Goal: Task Accomplishment & Management: Use online tool/utility

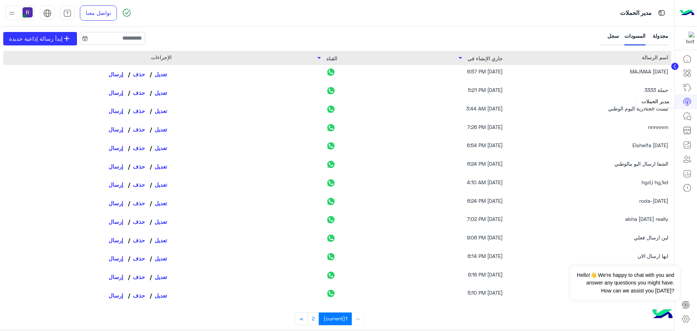
click at [688, 105] on icon at bounding box center [687, 103] width 2 height 3
click at [40, 37] on span "إبدأ رسالة إذاعية جديدة" at bounding box center [35, 38] width 53 height 8
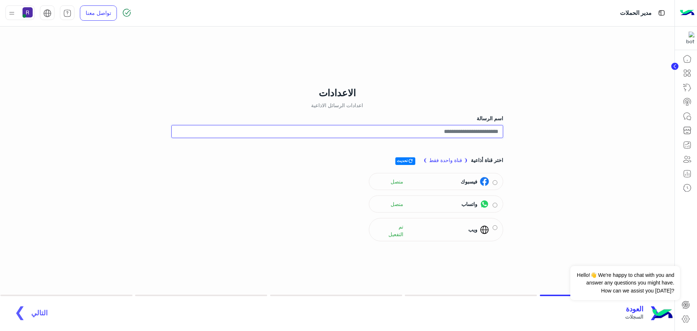
click at [498, 132] on input "اسم الرسالة" at bounding box center [337, 131] width 332 height 13
type input "**********"
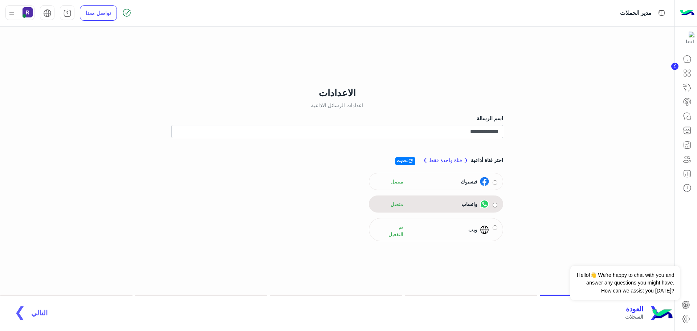
click at [479, 200] on div "واتساب" at bounding box center [473, 203] width 30 height 9
click at [37, 310] on span "التالي" at bounding box center [39, 308] width 16 height 8
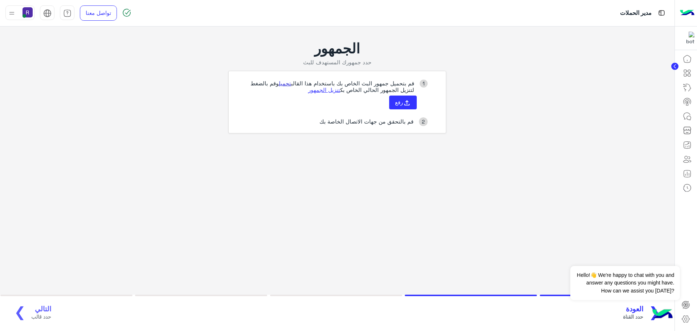
click at [279, 83] on link "تحميل" at bounding box center [285, 83] width 12 height 7
click at [410, 102] on icon at bounding box center [407, 103] width 8 height 8
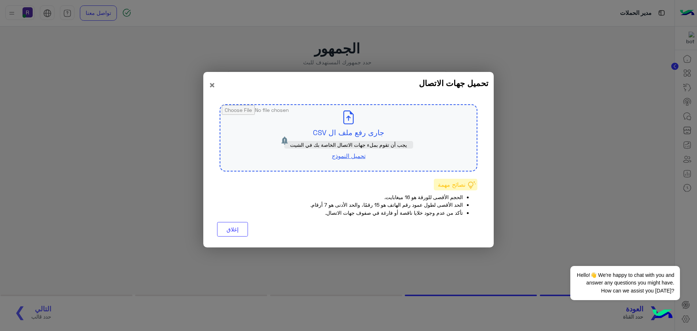
click at [348, 124] on input "file" at bounding box center [348, 138] width 256 height 66
type input "**********"
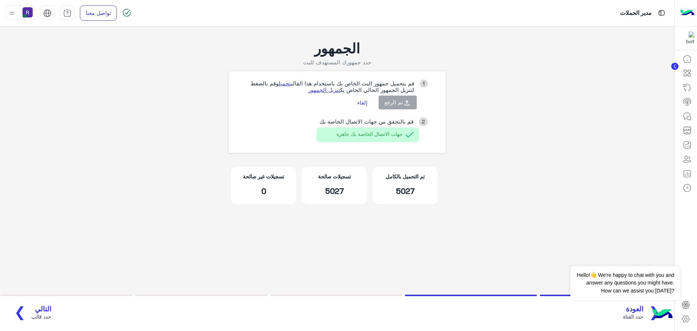
click at [44, 306] on span "التالي" at bounding box center [41, 308] width 20 height 8
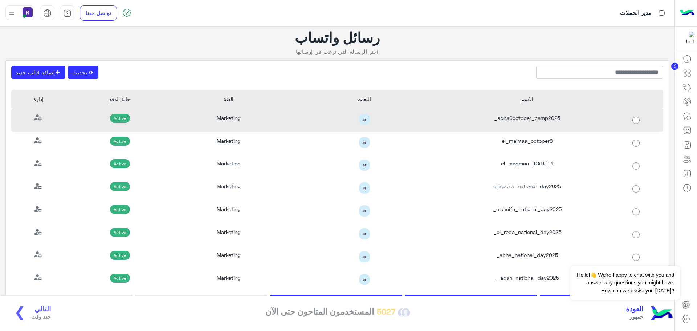
click at [551, 121] on div "abha0octoper_camp2025_" at bounding box center [527, 120] width 163 height 23
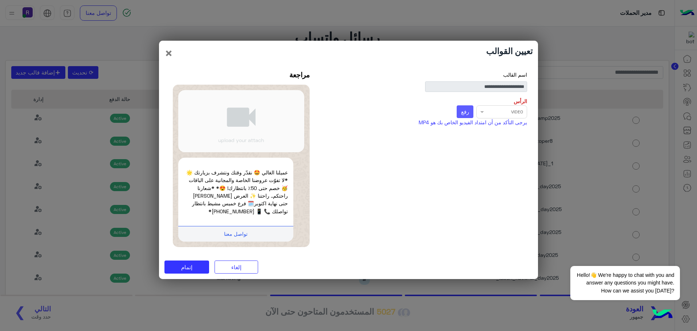
click at [467, 114] on span "رفع" at bounding box center [465, 111] width 8 height 7
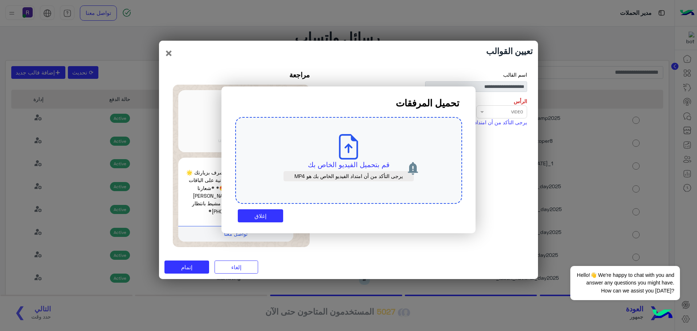
click at [357, 165] on p "قم بتحميل الفيديو الخاص بك" at bounding box center [348, 164] width 193 height 10
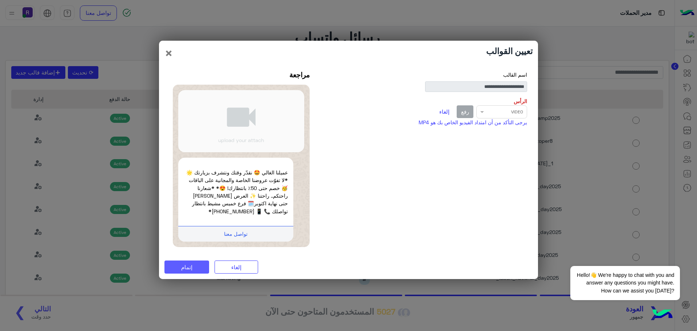
click at [190, 264] on span "إتمام" at bounding box center [186, 266] width 11 height 7
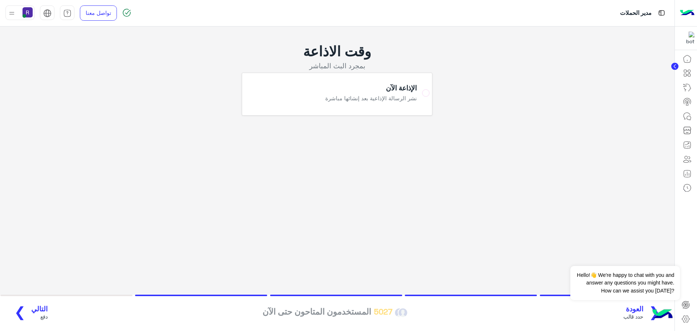
click at [33, 308] on span "التالي" at bounding box center [39, 308] width 16 height 8
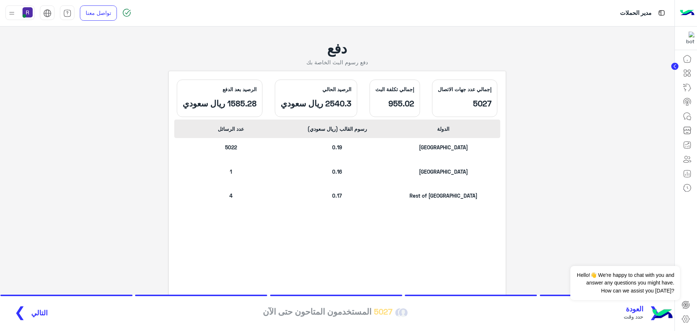
click at [31, 314] on span "التالي" at bounding box center [39, 312] width 16 height 8
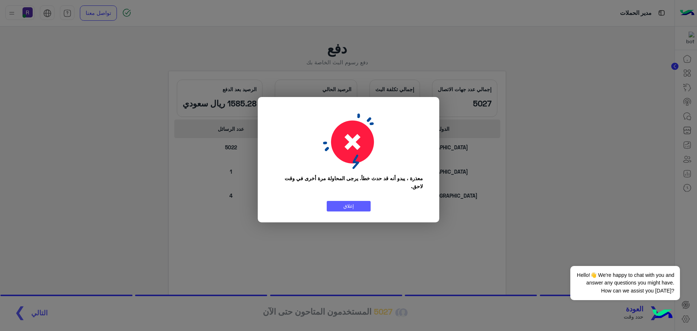
click at [364, 210] on button "إغلاق" at bounding box center [349, 206] width 44 height 11
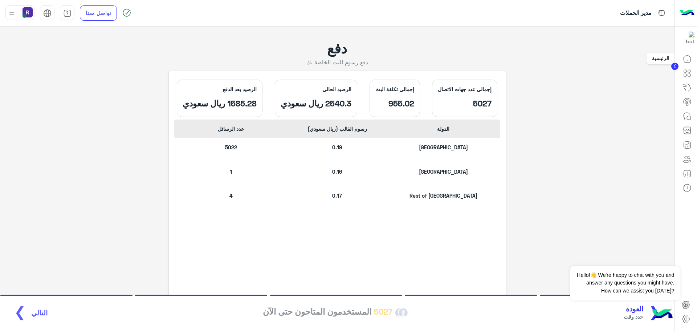
click at [685, 58] on icon at bounding box center [687, 58] width 9 height 9
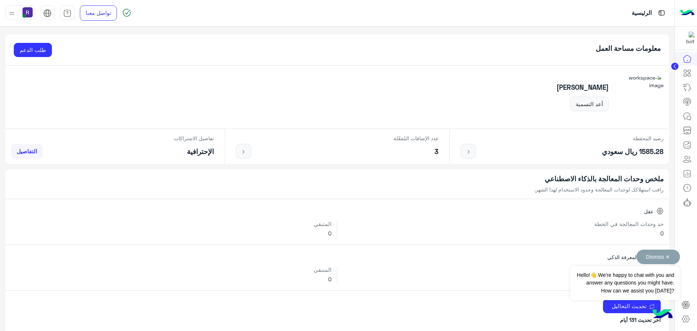
click at [666, 257] on button "Dismiss ✕" at bounding box center [658, 256] width 44 height 15
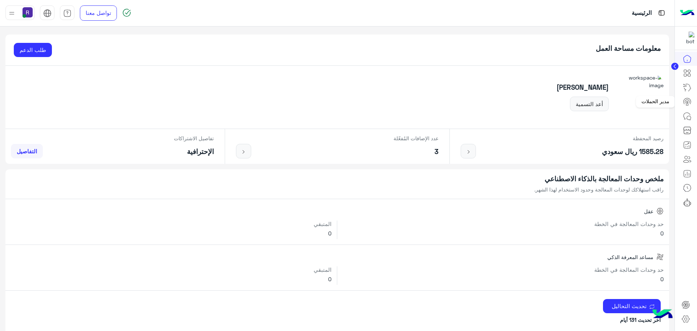
click at [686, 103] on icon at bounding box center [687, 101] width 9 height 9
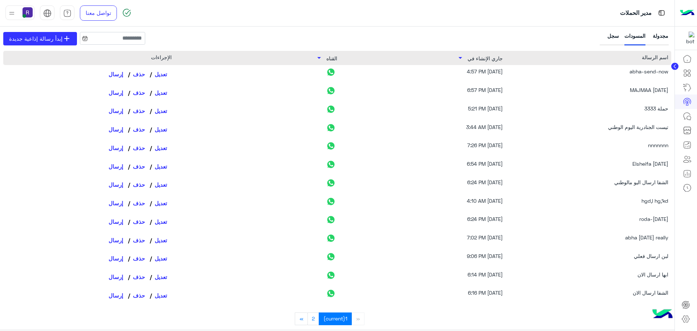
click at [612, 35] on div "سجل" at bounding box center [610, 38] width 18 height 13
click at [606, 38] on div "سجل" at bounding box center [610, 38] width 18 height 13
click at [615, 35] on div "سجل" at bounding box center [610, 38] width 18 height 13
click at [611, 38] on div "سجل" at bounding box center [610, 38] width 18 height 13
click at [610, 34] on div "سجل" at bounding box center [610, 38] width 18 height 13
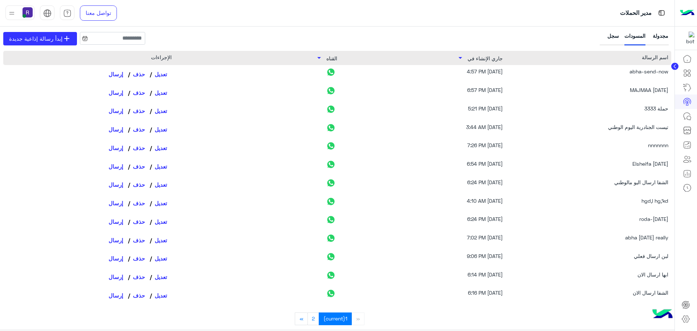
click at [615, 38] on div "سجل" at bounding box center [610, 38] width 18 height 13
